Goal: Information Seeking & Learning: Learn about a topic

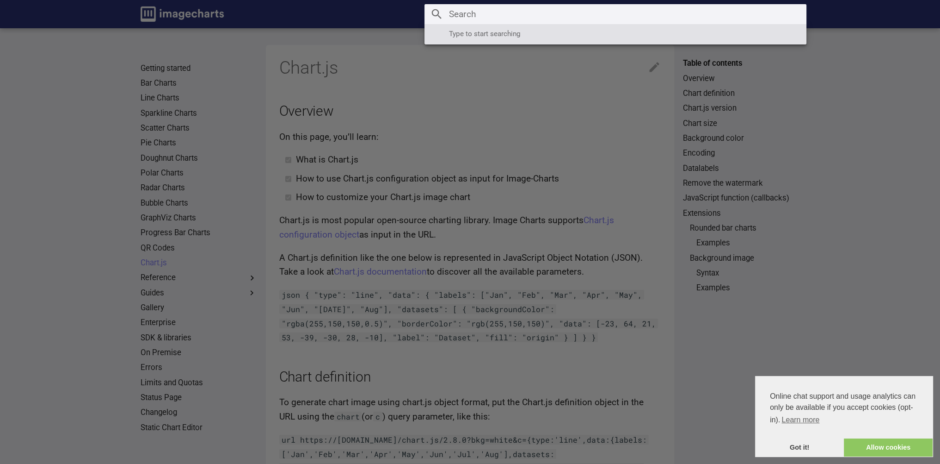
click at [723, 6] on input "Search" at bounding box center [616, 14] width 382 height 20
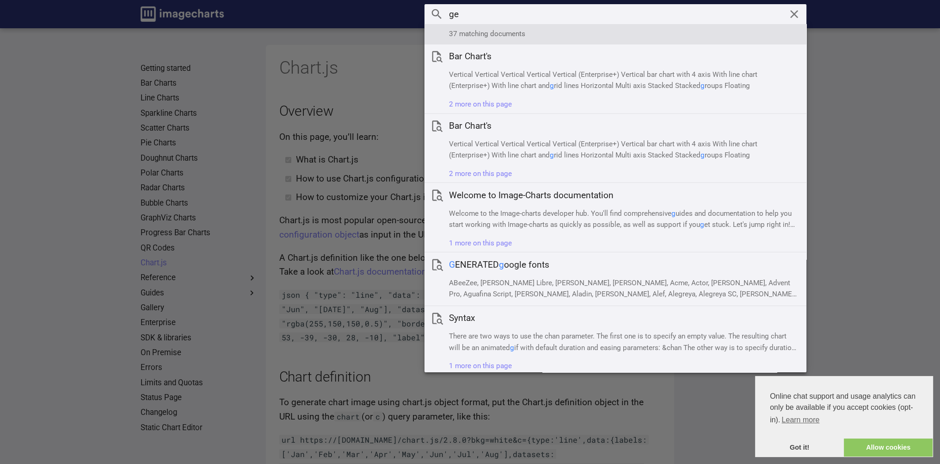
type input "geo"
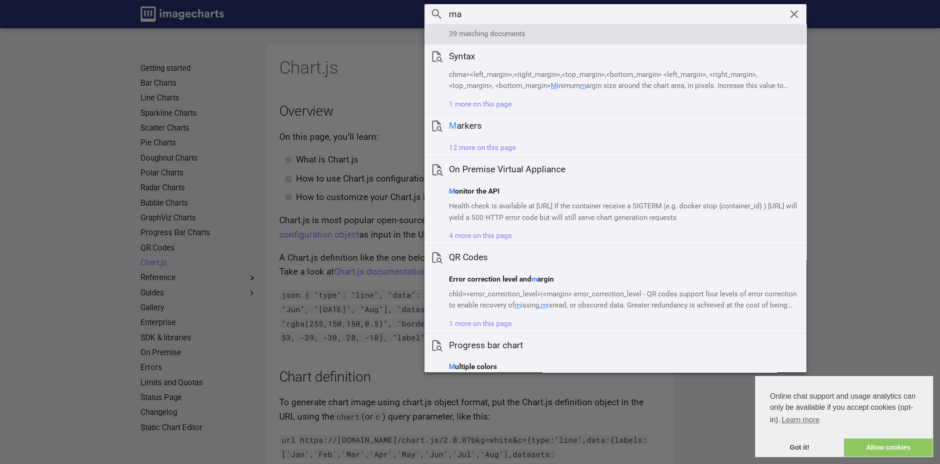
type input "map"
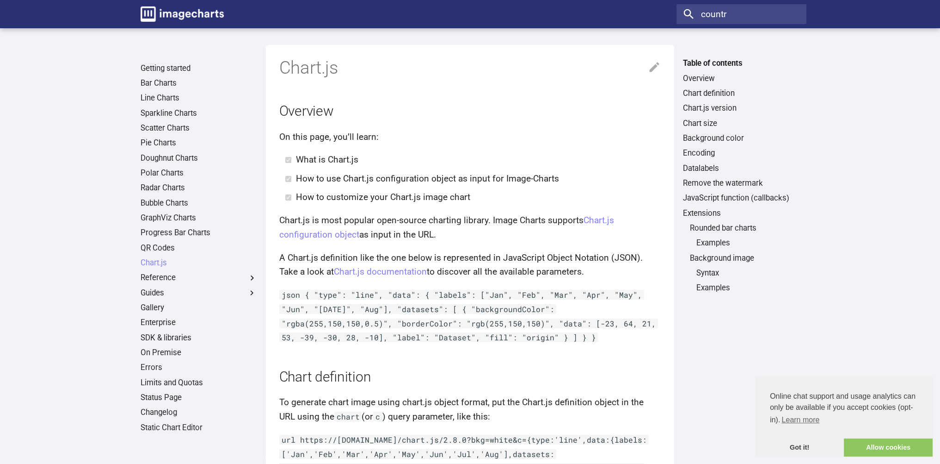
type input "countr"
click at [148, 66] on link "Getting started" at bounding box center [199, 68] width 117 height 10
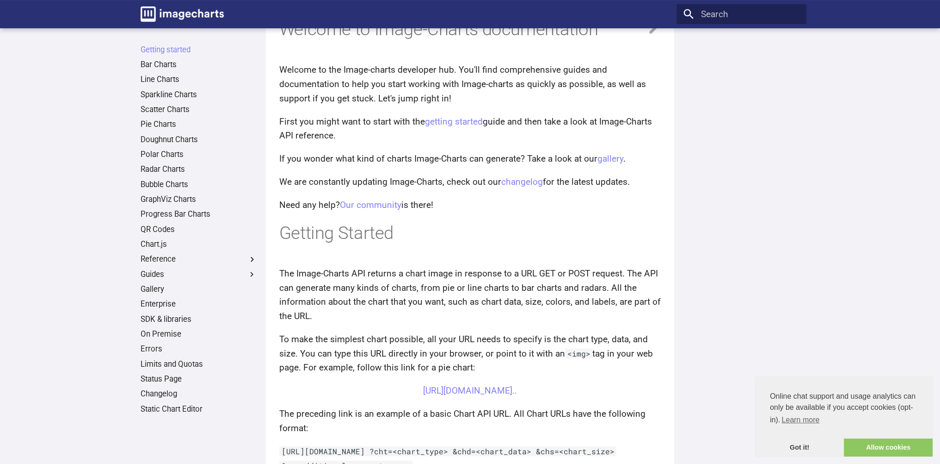
scroll to position [56, 0]
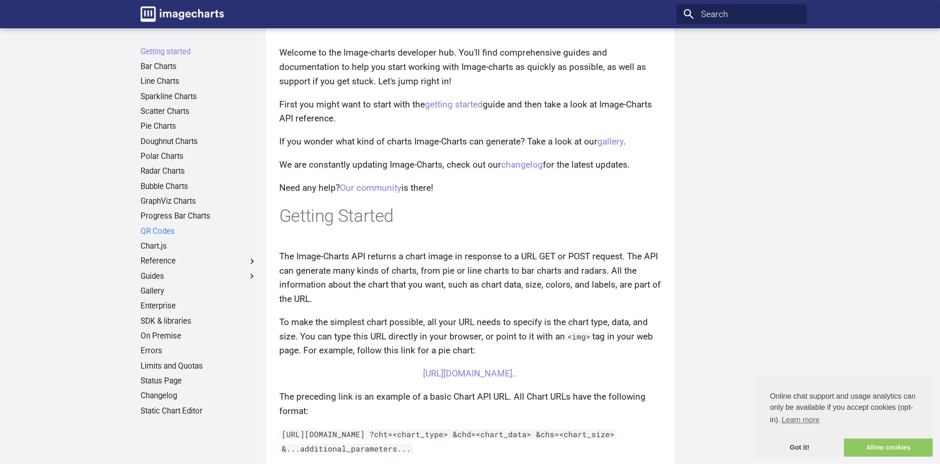
click at [162, 228] on link "QR Codes" at bounding box center [199, 231] width 117 height 10
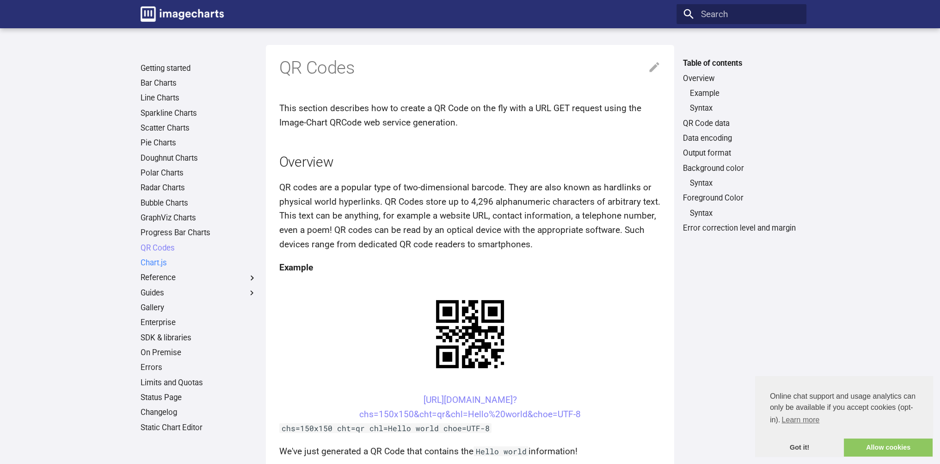
click at [155, 264] on link "Chart.js" at bounding box center [199, 263] width 117 height 10
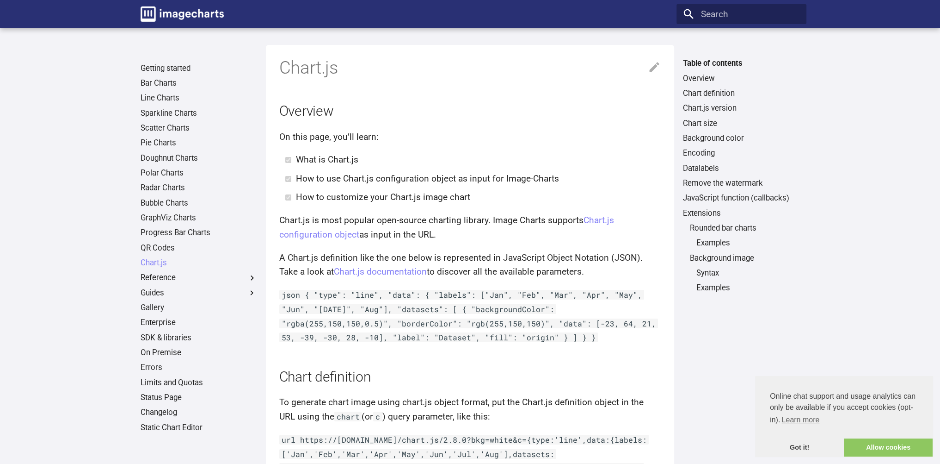
drag, startPoint x: 327, startPoint y: 160, endPoint x: 408, endPoint y: 169, distance: 81.0
click at [382, 161] on li "What is Chart.js" at bounding box center [478, 160] width 365 height 14
click at [404, 109] on h2 "Overview" at bounding box center [470, 110] width 382 height 19
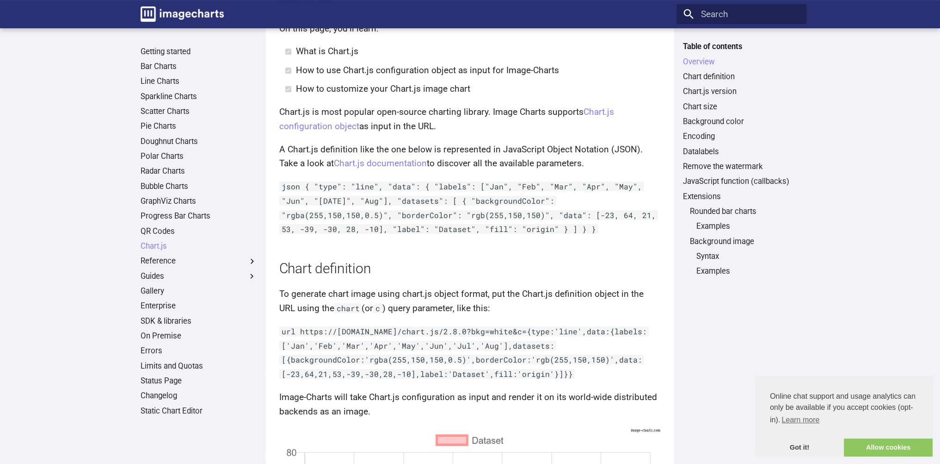
scroll to position [111, 0]
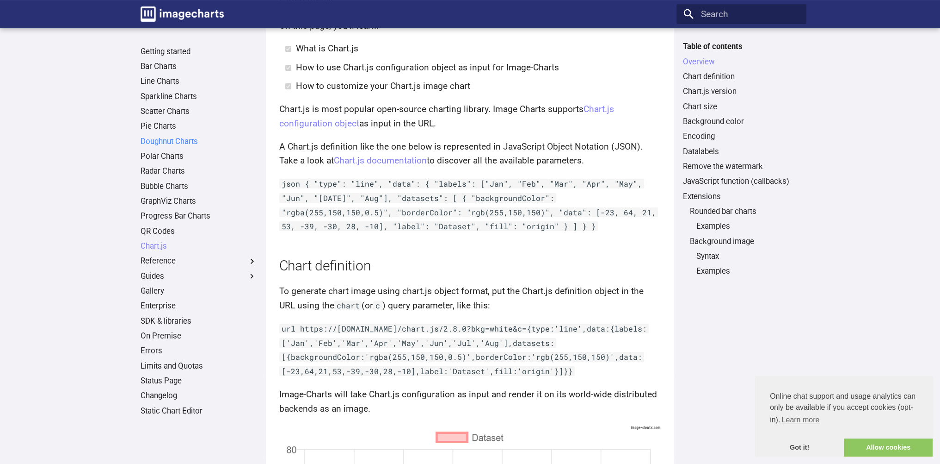
click at [185, 137] on link "Doughnut Charts" at bounding box center [199, 141] width 117 height 10
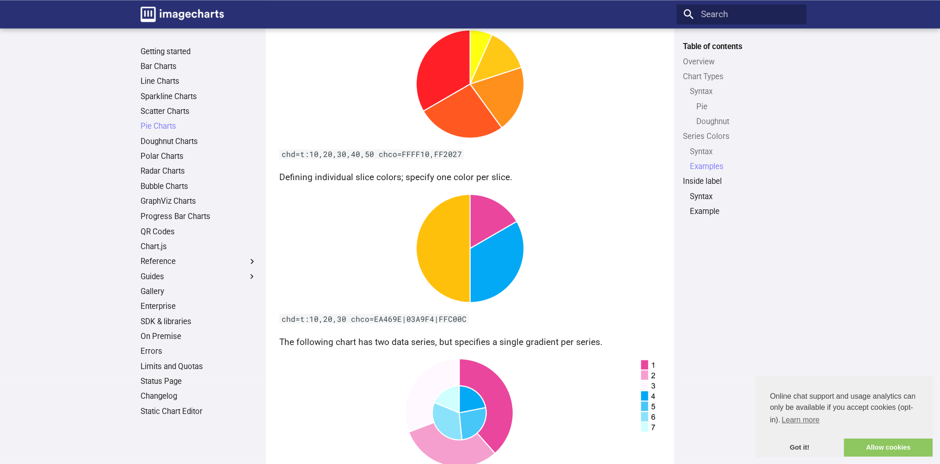
scroll to position [2221, 0]
